Goal: Task Accomplishment & Management: Use online tool/utility

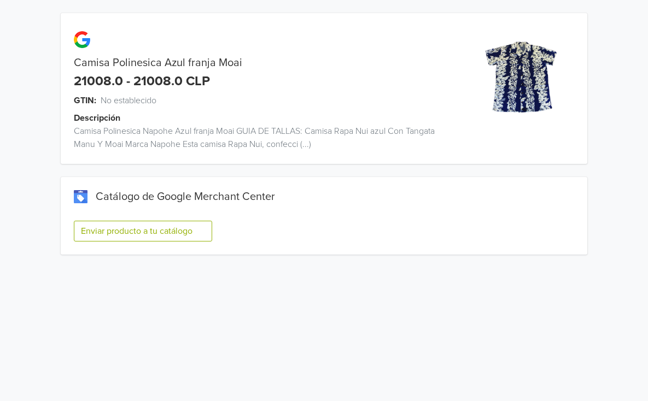
click at [189, 230] on button "Enviar producto a tu catálogo" at bounding box center [143, 231] width 138 height 21
click at [104, 235] on button "Enviar producto a tu catálogo" at bounding box center [143, 231] width 138 height 21
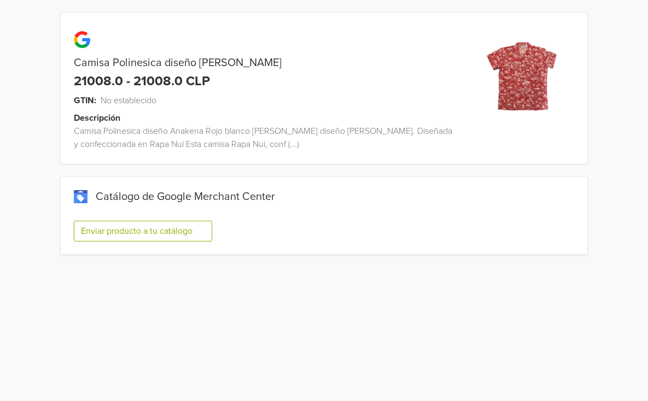
click at [158, 240] on button "Enviar producto a tu catálogo" at bounding box center [143, 231] width 138 height 21
click at [155, 228] on button "Enviar producto a tu catálogo" at bounding box center [143, 231] width 138 height 21
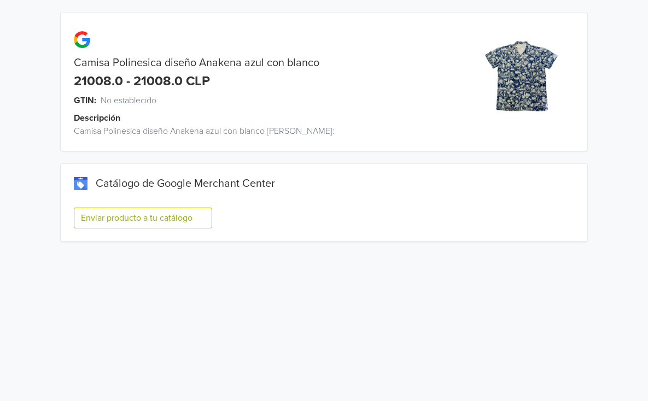
click at [178, 217] on button "Enviar producto a tu catálogo" at bounding box center [143, 218] width 138 height 21
